Goal: Information Seeking & Learning: Learn about a topic

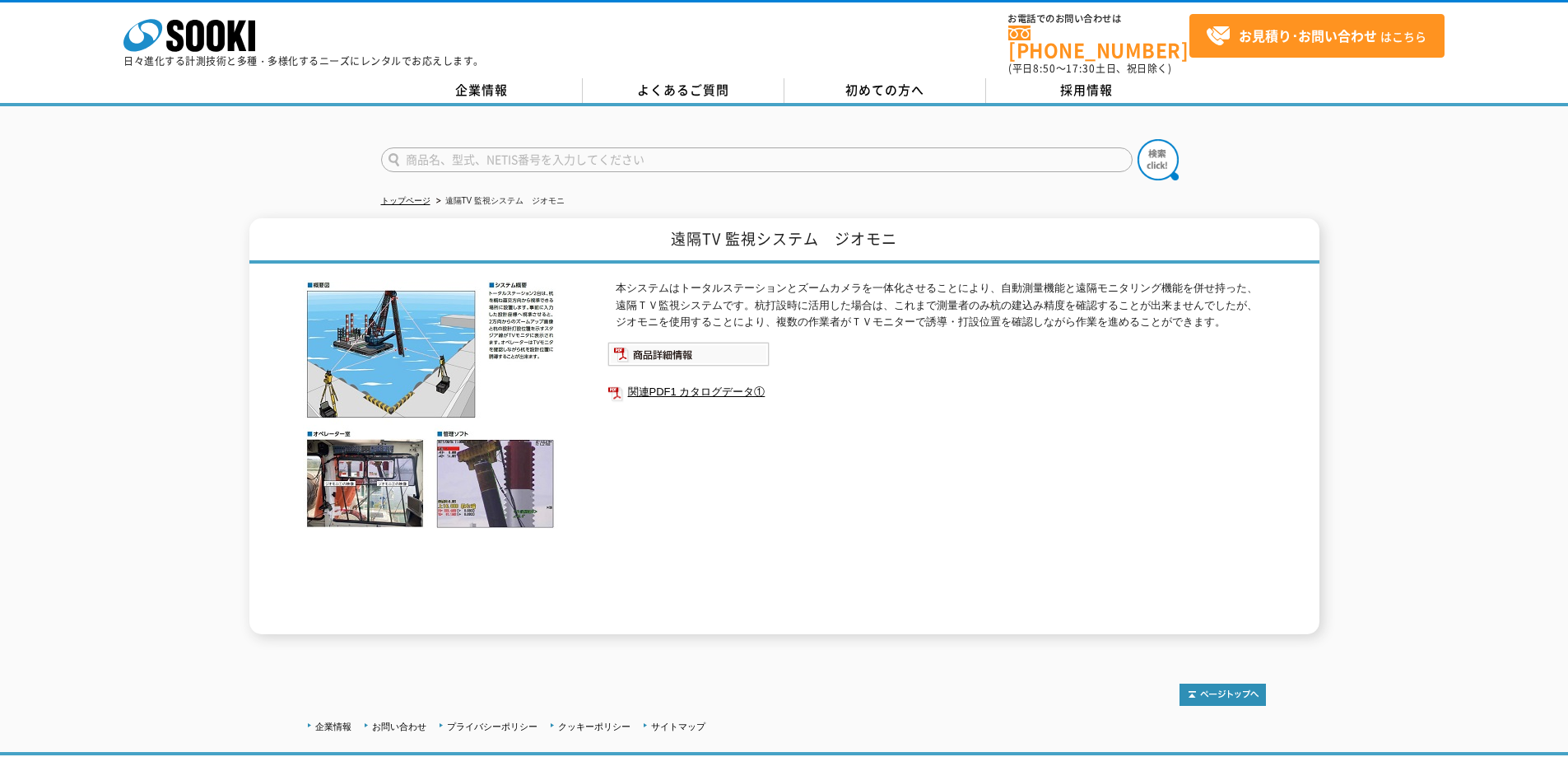
click at [480, 479] on img at bounding box center [430, 404] width 256 height 248
